Goal: Check status: Check status

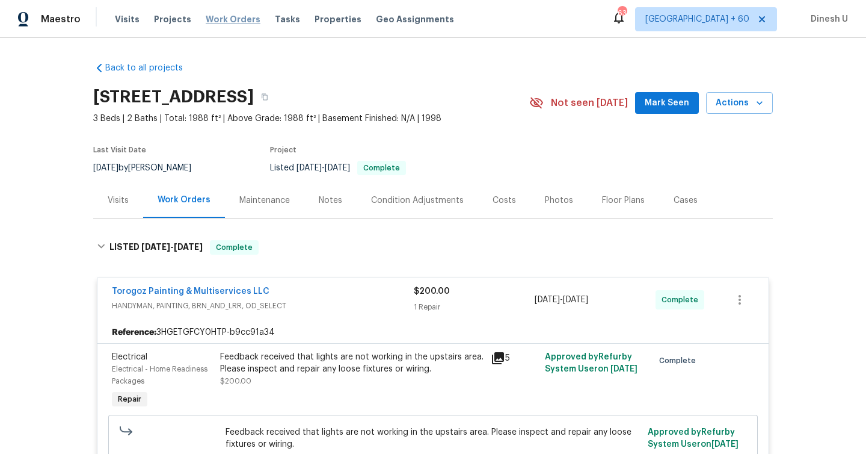
click at [220, 22] on span "Work Orders" at bounding box center [233, 19] width 55 height 12
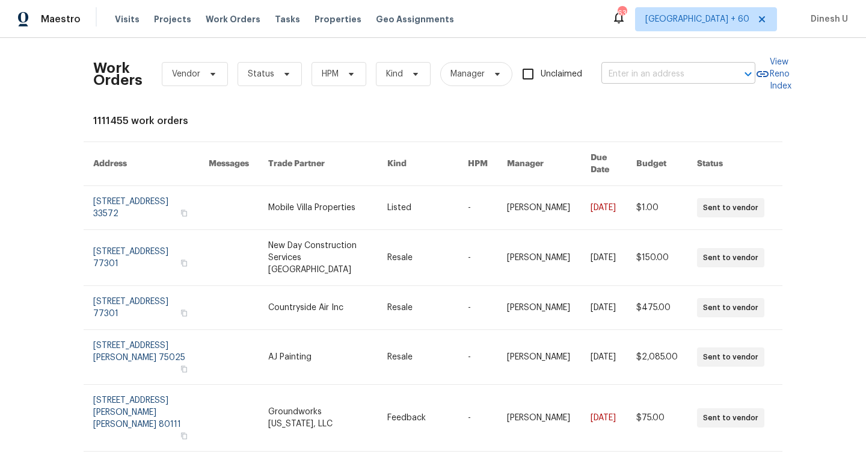
click at [647, 82] on input "text" at bounding box center [662, 74] width 120 height 19
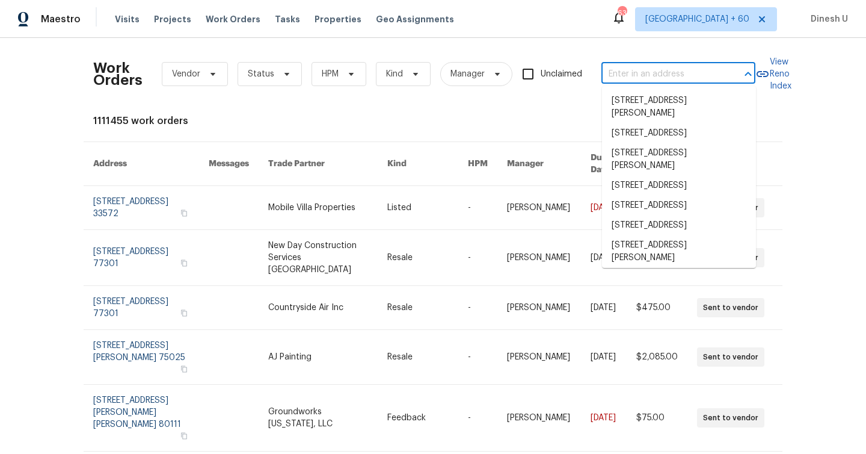
paste input "611 Tom Kemp Dr, New Braunfels, TX 78130"
type input "611 Tom Kemp Dr, New Braunfels, TX 78130"
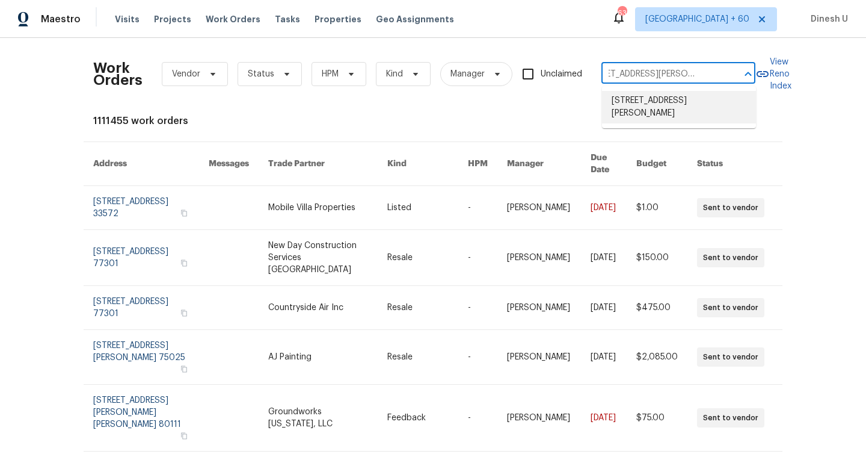
click at [625, 100] on li "611 Tom Kemp Dr, New Braunfels, TX 78130" at bounding box center [679, 107] width 154 height 32
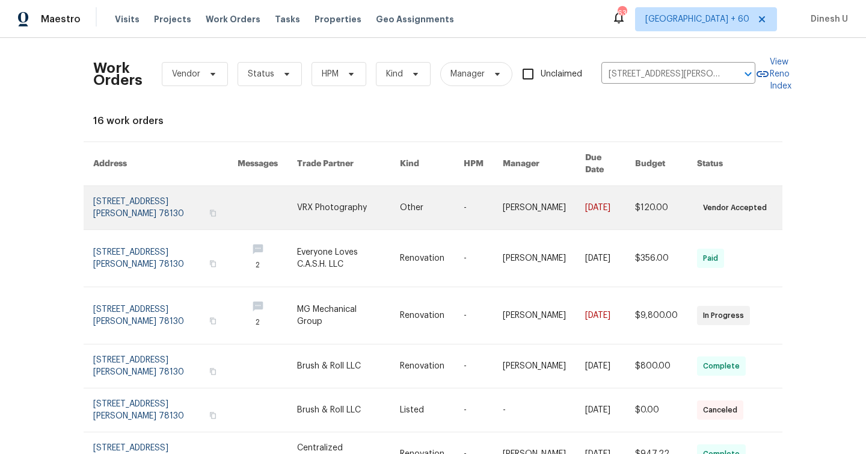
click at [125, 199] on link at bounding box center [165, 207] width 144 height 43
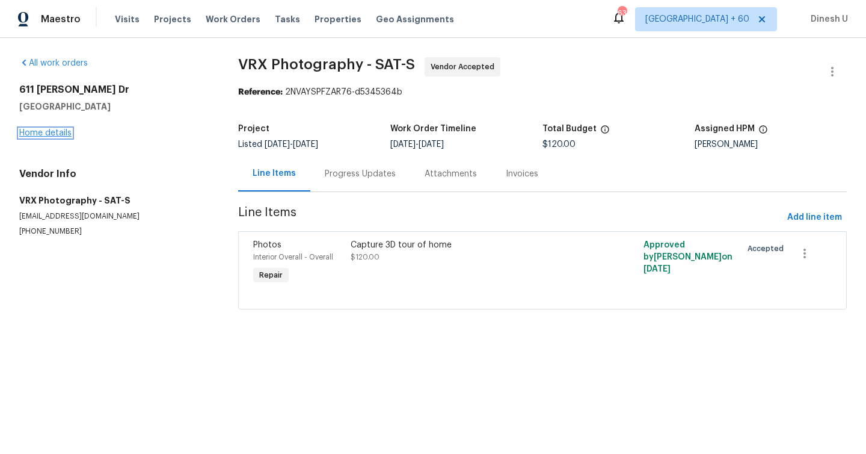
click at [29, 132] on link "Home details" at bounding box center [45, 133] width 52 height 8
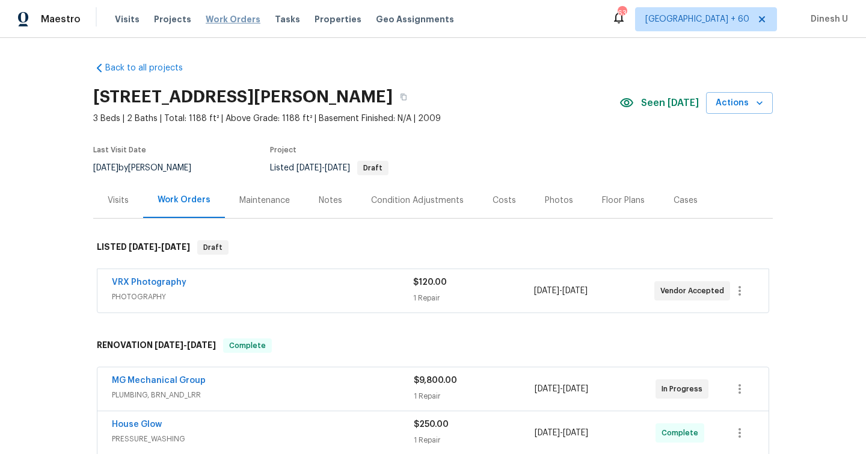
click at [209, 24] on span "Work Orders" at bounding box center [233, 19] width 55 height 12
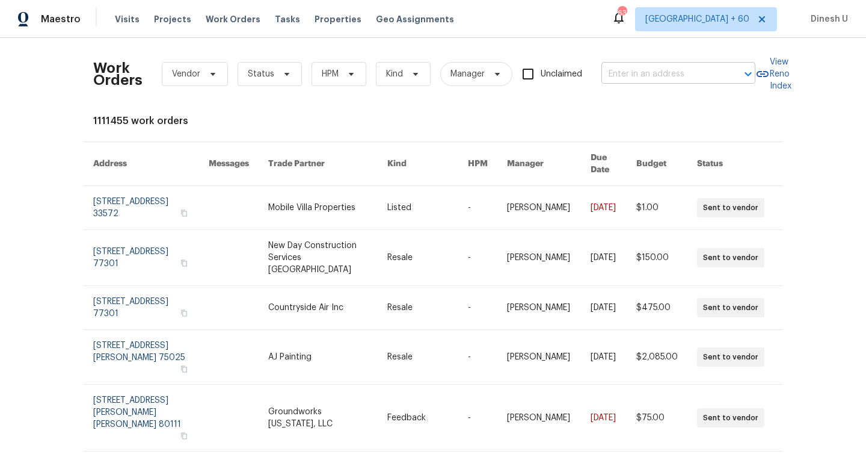
click at [615, 70] on input "text" at bounding box center [662, 74] width 120 height 19
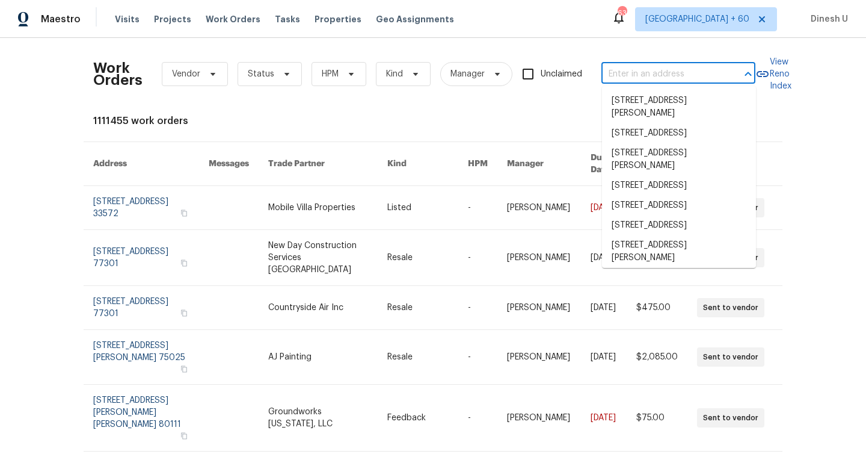
paste input "4360 Palmer Ave, Jacksonville, FL 32210"
type input "4360 Palmer Ave, Jacksonville, FL 32210"
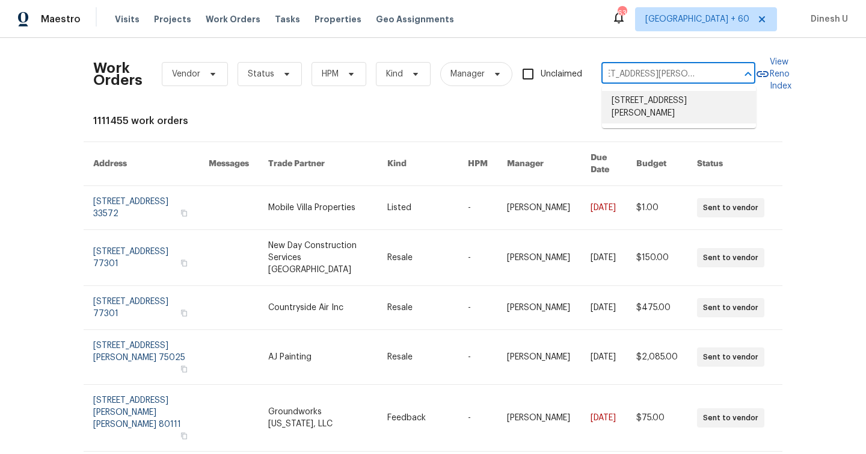
click at [628, 102] on li "4360 Palmer Ave, Jacksonville, FL 32210" at bounding box center [679, 107] width 154 height 32
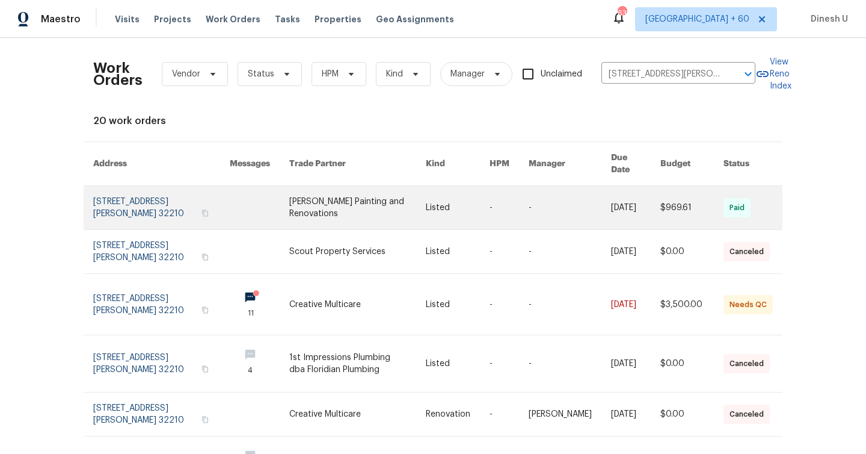
click at [157, 207] on link at bounding box center [161, 207] width 137 height 43
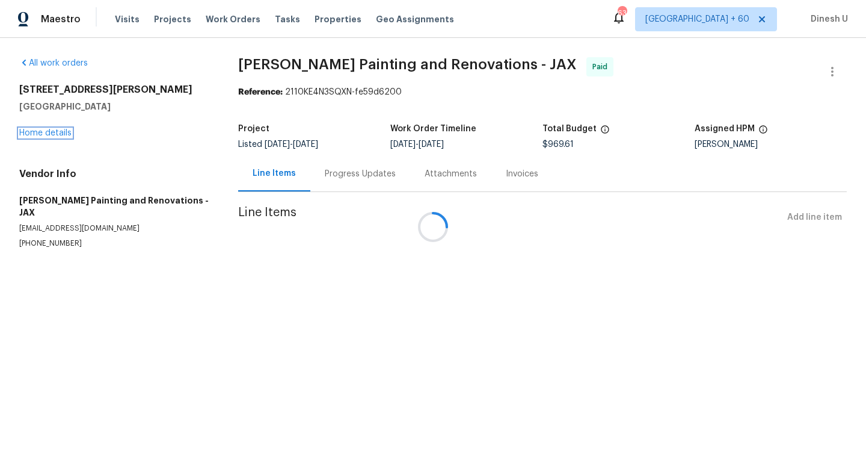
click at [48, 131] on link "Home details" at bounding box center [45, 133] width 52 height 8
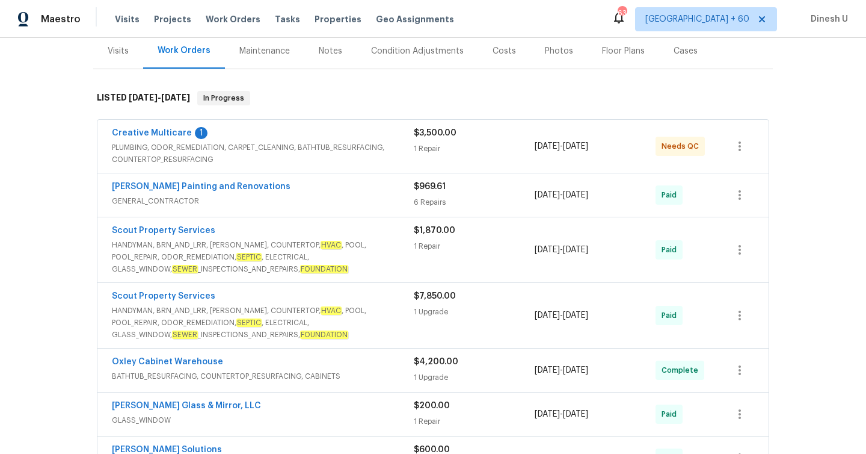
scroll to position [164, 0]
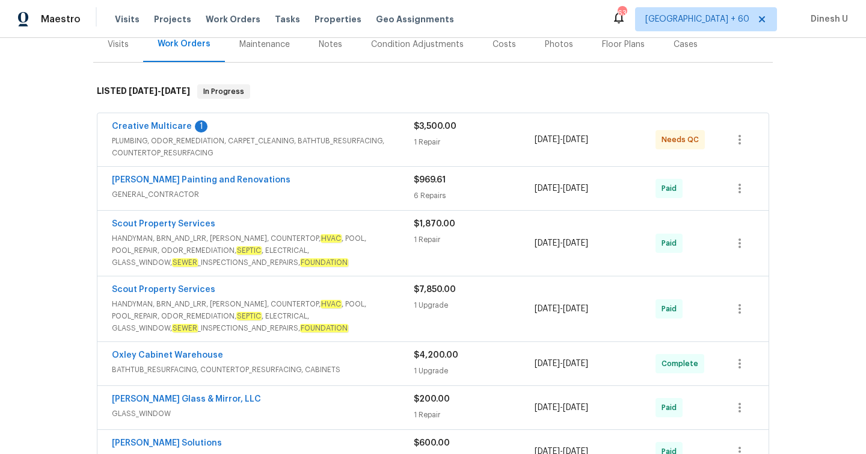
click at [438, 140] on div "$3,500.00 1 Repair" at bounding box center [474, 139] width 121 height 39
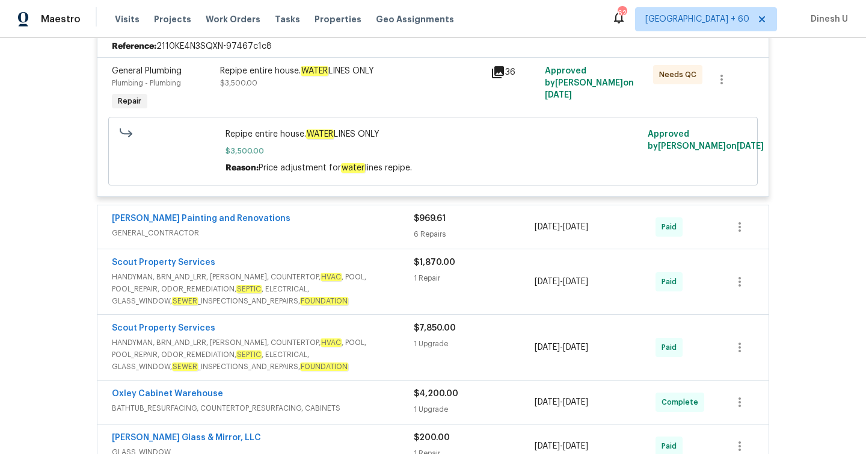
scroll to position [319, 0]
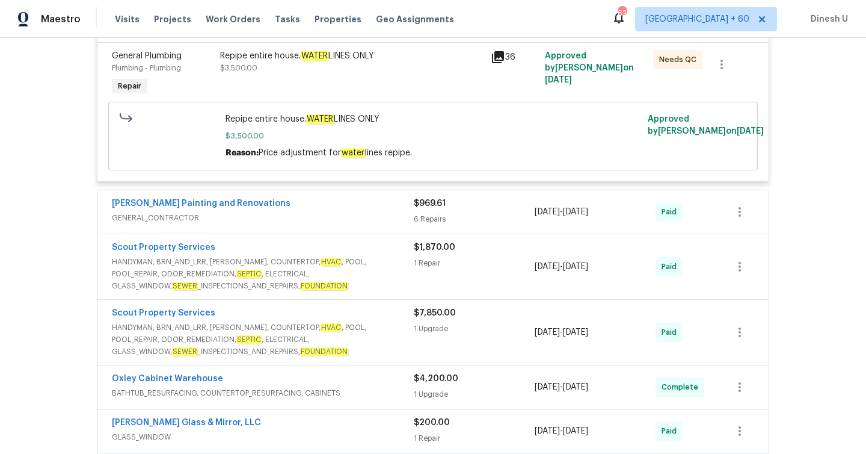
click at [420, 213] on div "6 Repairs" at bounding box center [474, 219] width 121 height 12
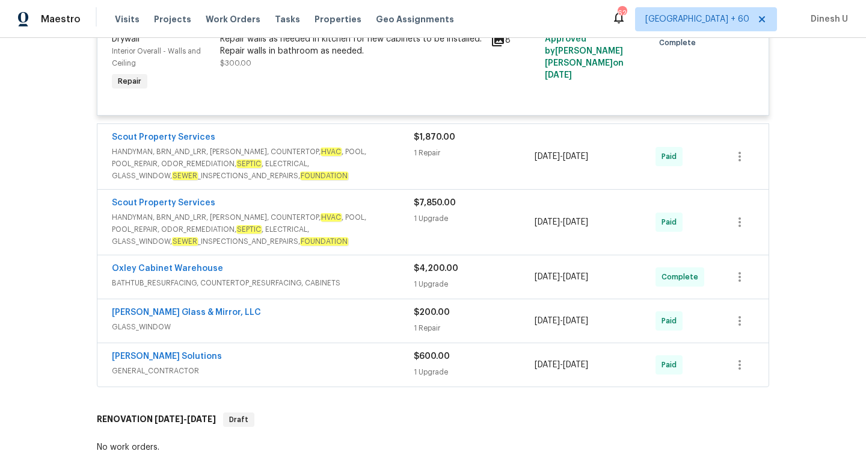
scroll to position [1007, 0]
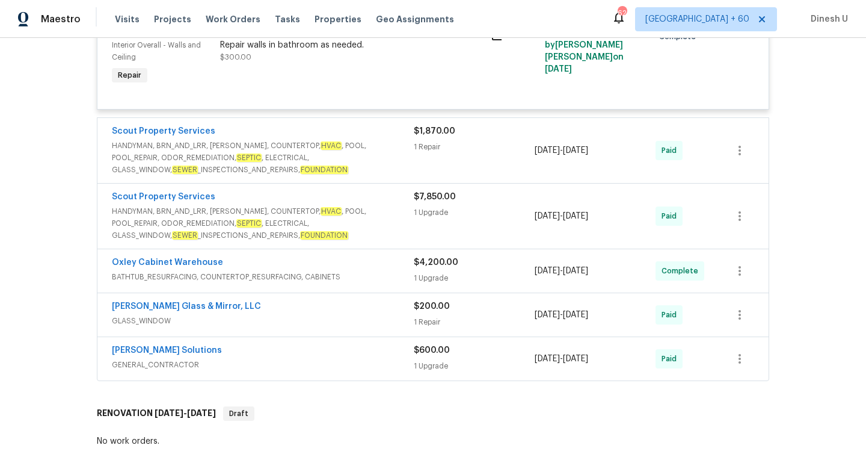
click at [442, 141] on div "1 Repair" at bounding box center [474, 147] width 121 height 12
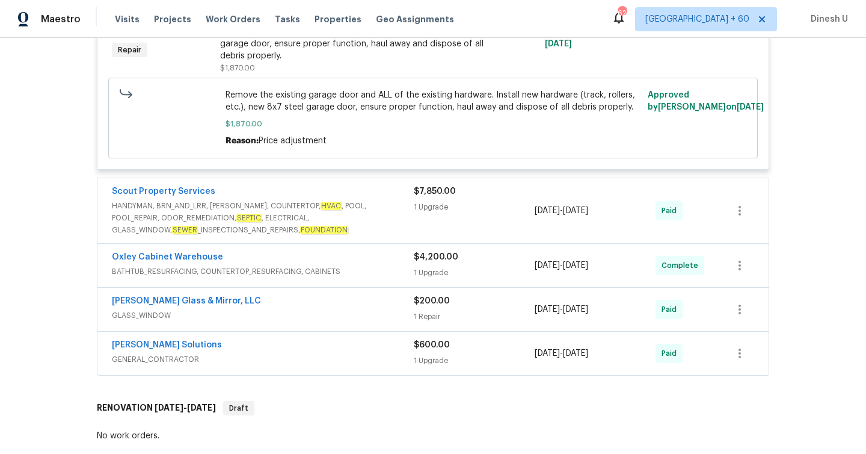
scroll to position [1231, 0]
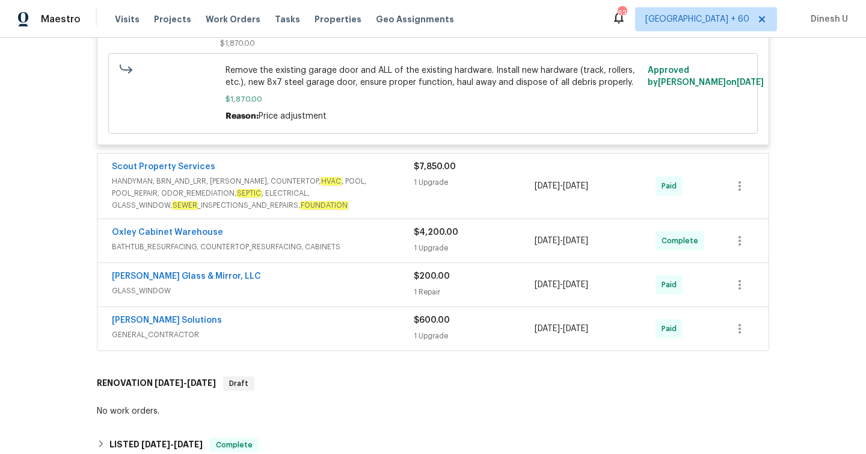
click at [436, 176] on div "1 Upgrade" at bounding box center [474, 182] width 121 height 12
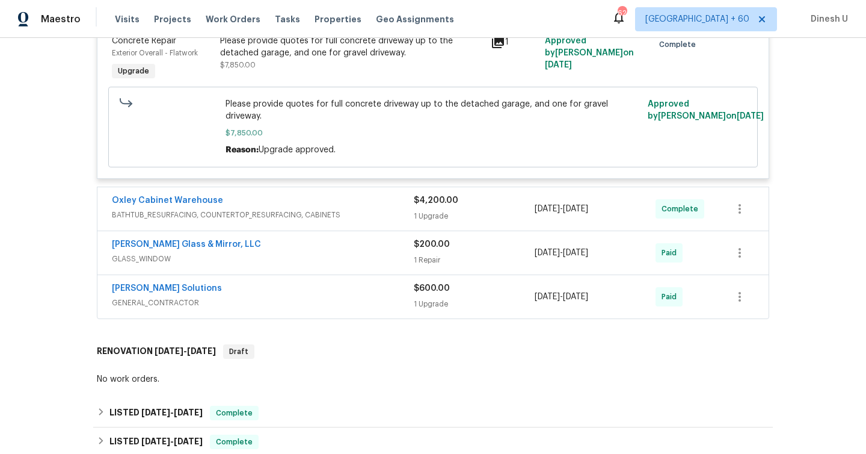
scroll to position [1484, 0]
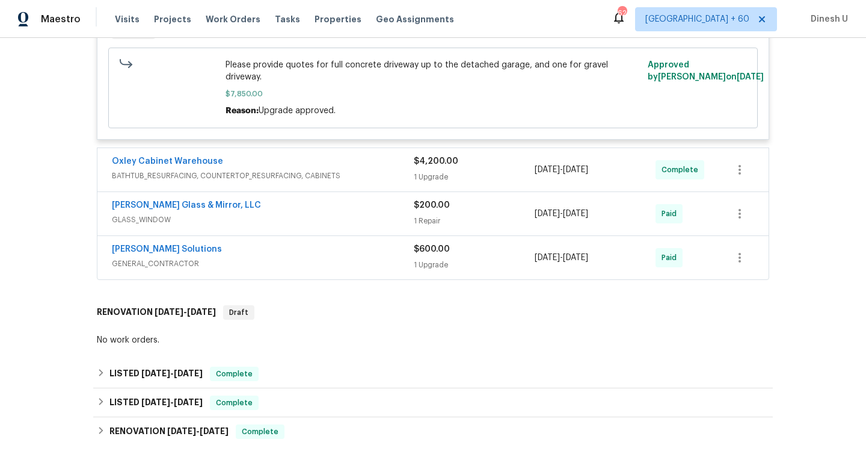
click at [426, 171] on div "1 Upgrade" at bounding box center [474, 177] width 121 height 12
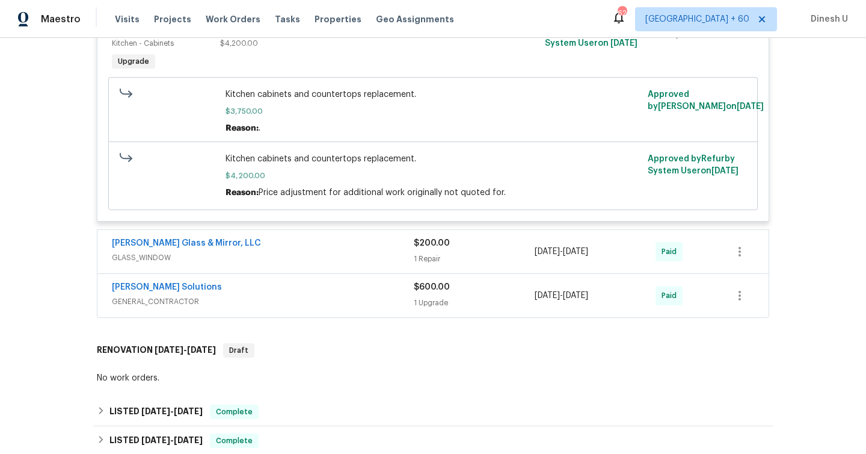
scroll to position [1700, 0]
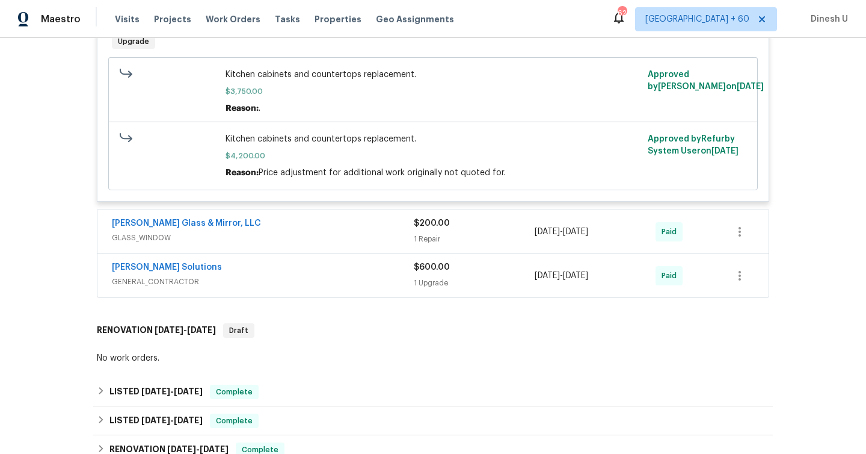
click at [423, 217] on div "$200.00 1 Repair" at bounding box center [474, 231] width 121 height 29
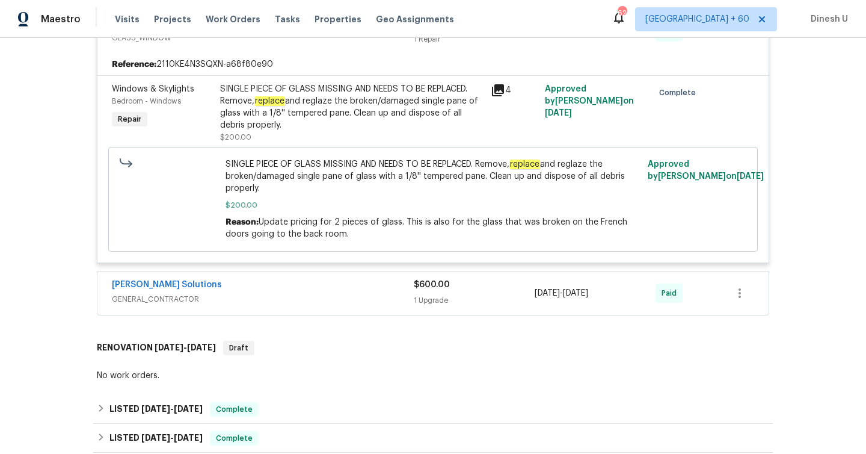
scroll to position [1904, 0]
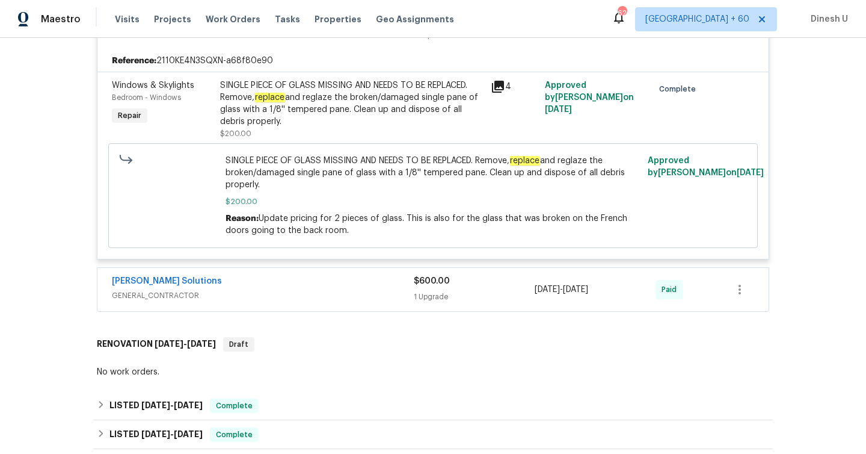
click at [414, 275] on div "$600.00 1 Upgrade" at bounding box center [474, 289] width 121 height 29
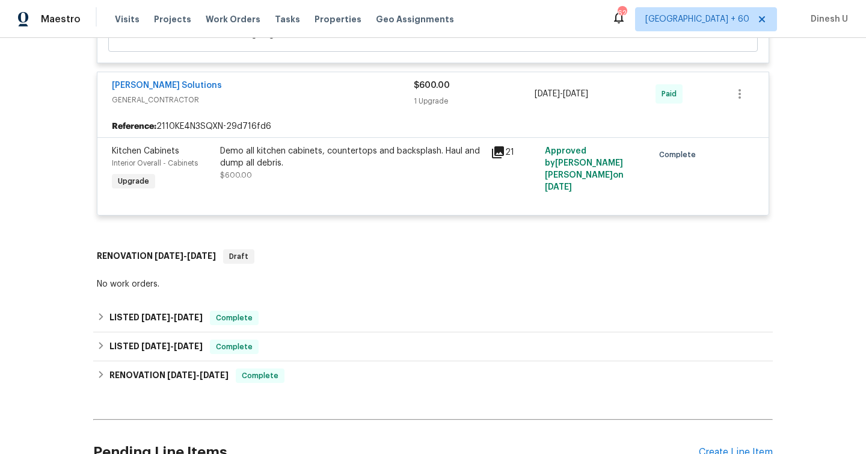
scroll to position [2128, 0]
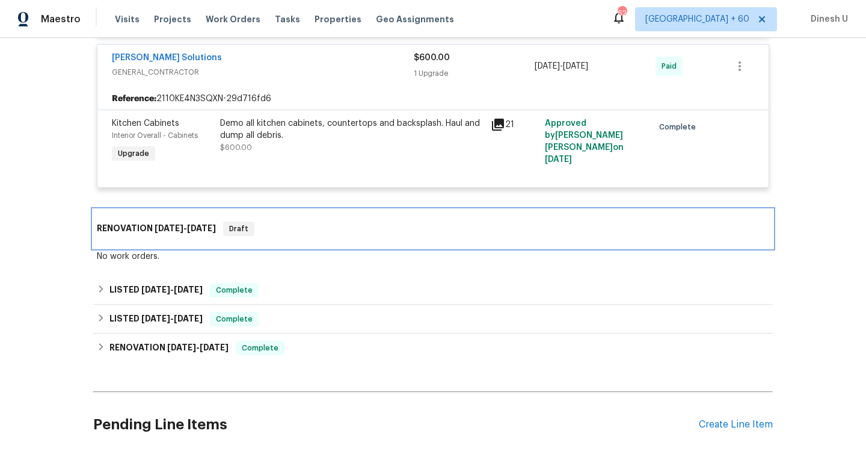
click at [206, 224] on span "7/8/25" at bounding box center [201, 228] width 29 height 8
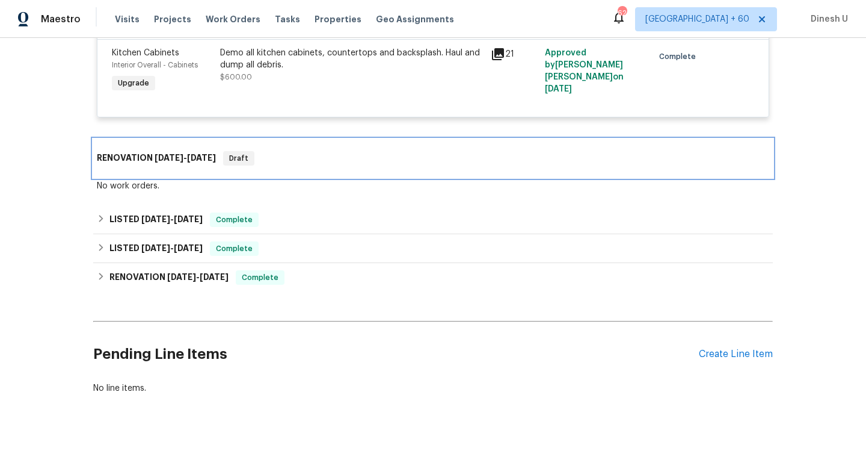
scroll to position [2199, 0]
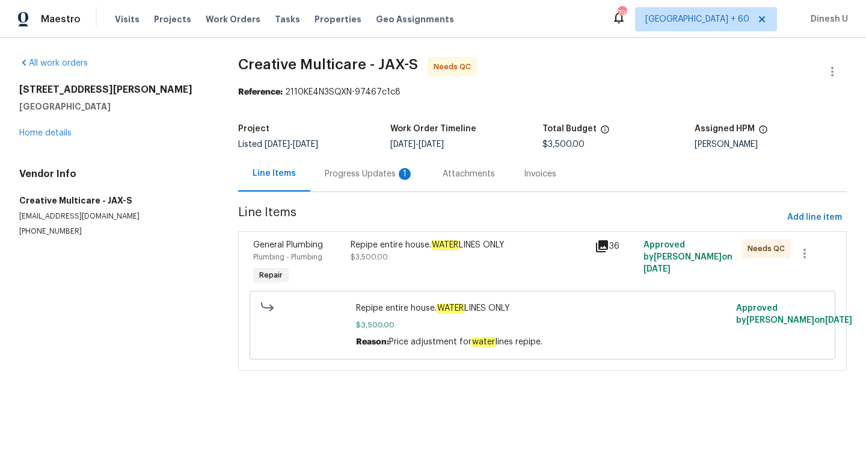
click at [349, 177] on div "Progress Updates 1" at bounding box center [369, 174] width 89 height 12
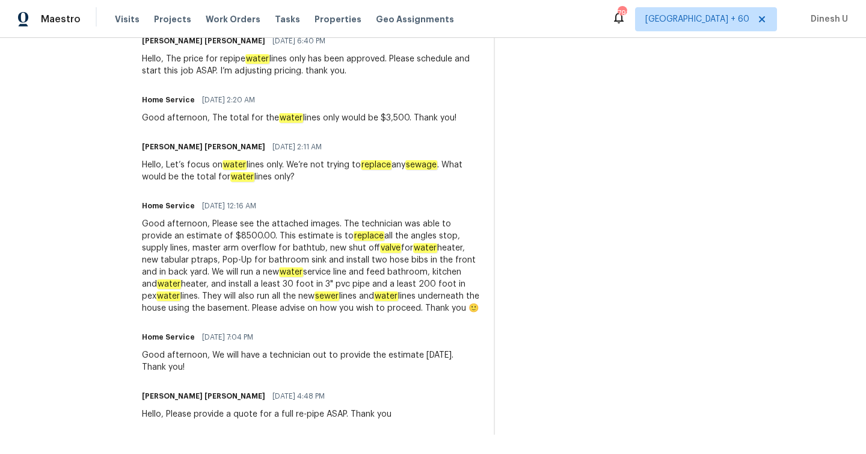
scroll to position [1384, 0]
